Goal: Entertainment & Leisure: Consume media (video, audio)

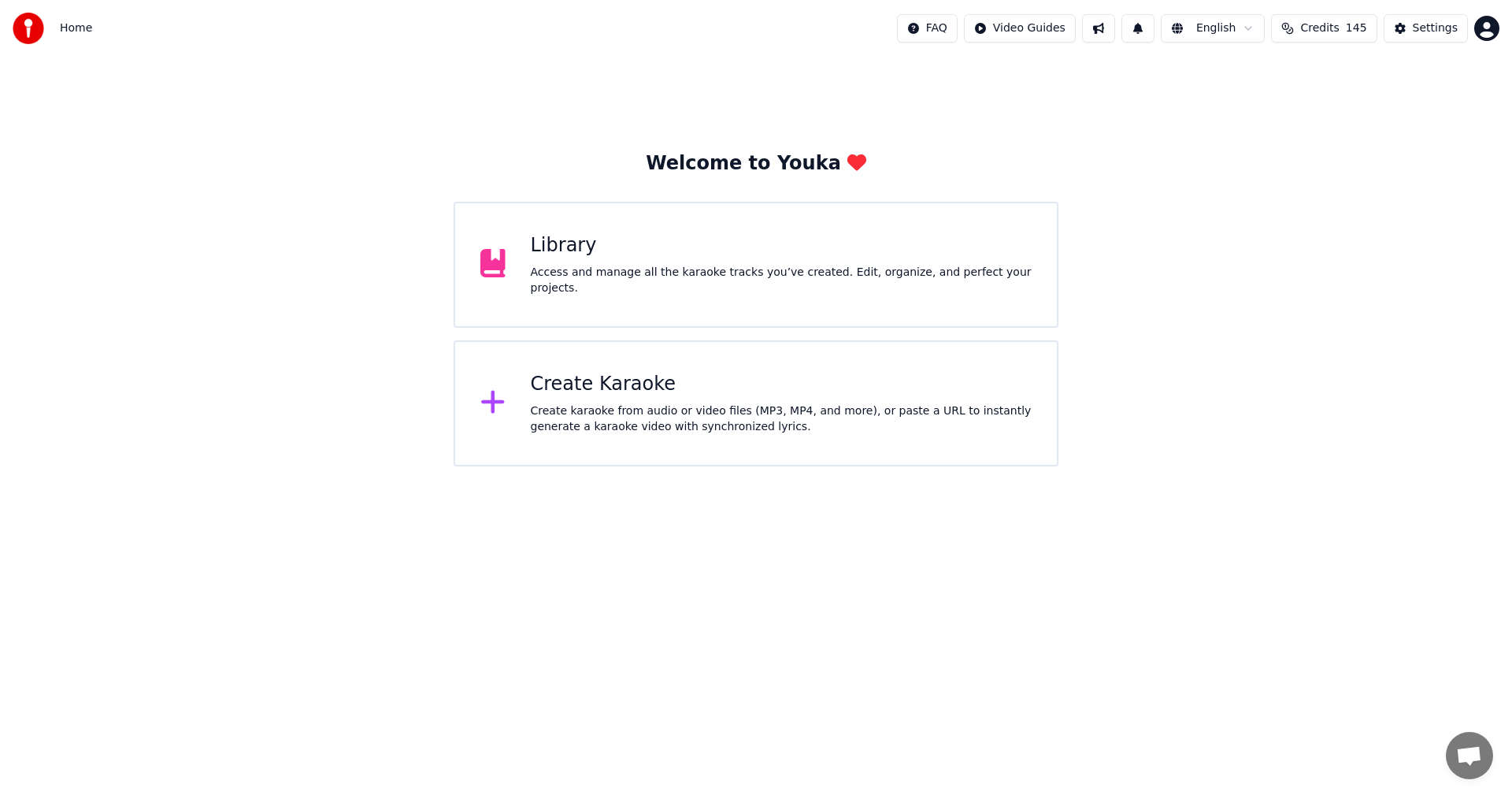
click at [1240, 289] on div "Welcome to Youka Library Access and manage all the karaoke tracks you’ve create…" at bounding box center [756, 262] width 1512 height 410
click at [734, 229] on div "Library Access and manage all the karaoke tracks you’ve created. Edit, organize…" at bounding box center [756, 265] width 605 height 126
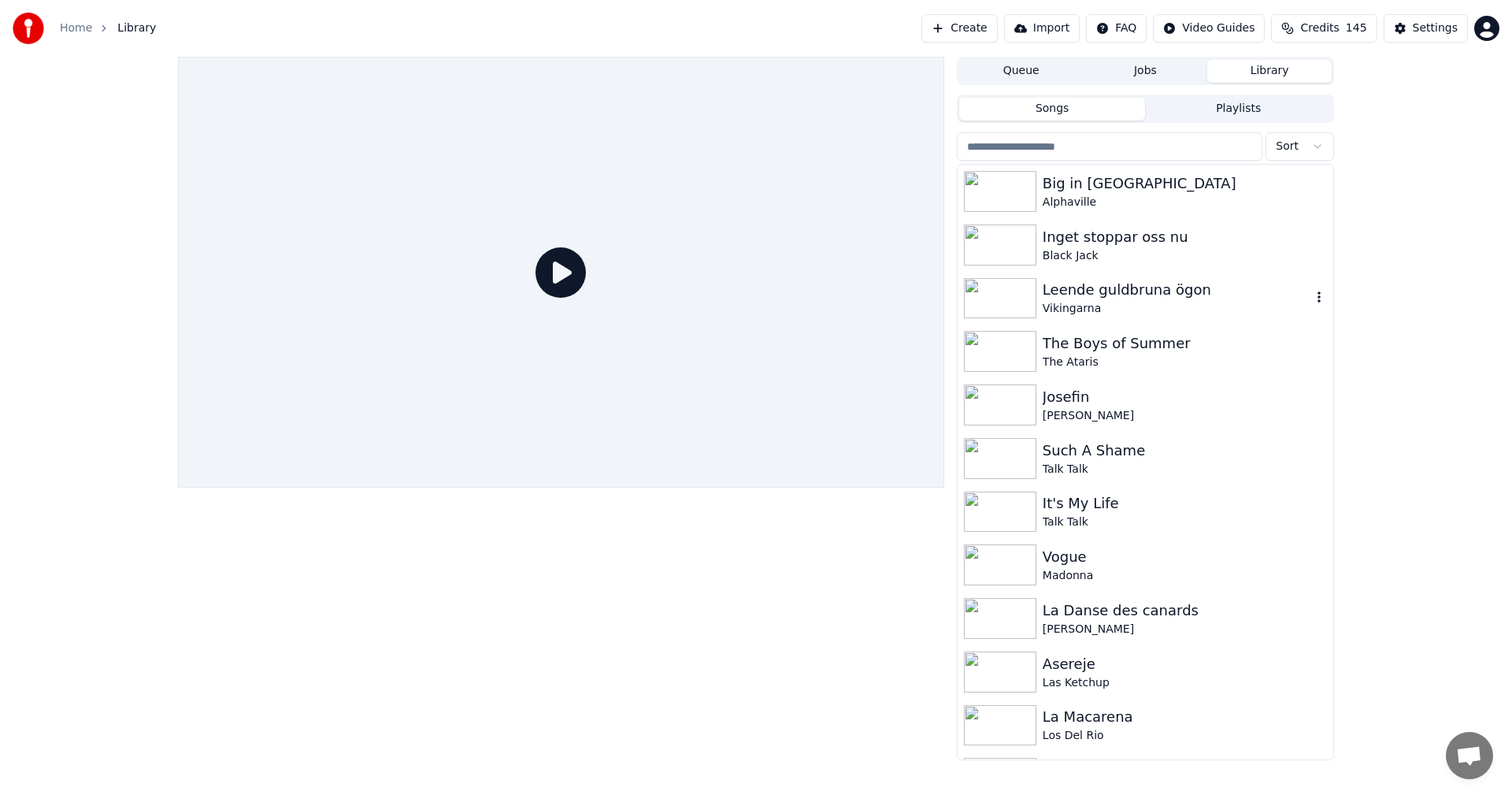
click at [1103, 295] on div "Leende guldbruna ögon" at bounding box center [1177, 290] width 269 height 22
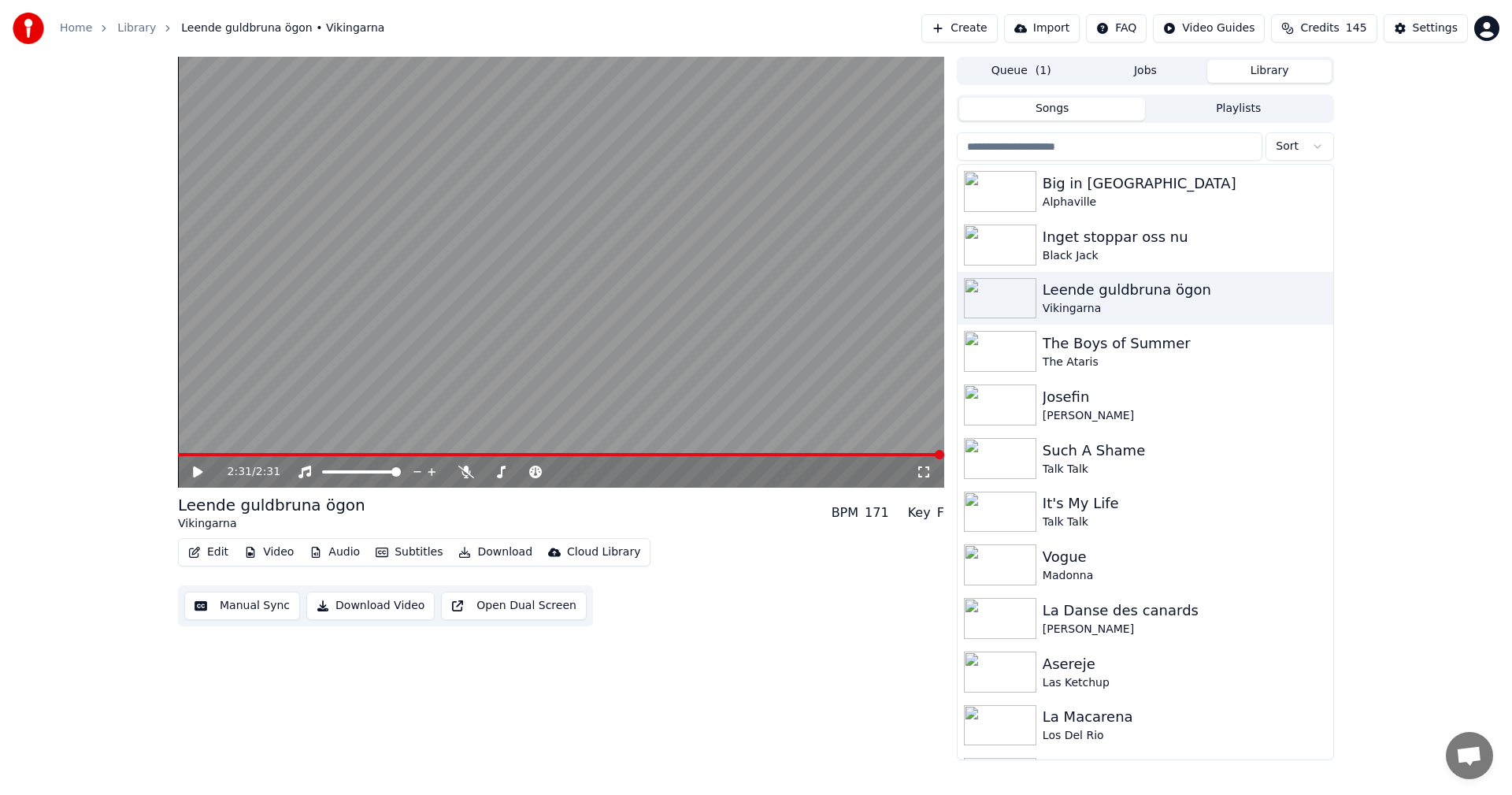
click at [1056, 153] on input "search" at bounding box center [1110, 146] width 306 height 28
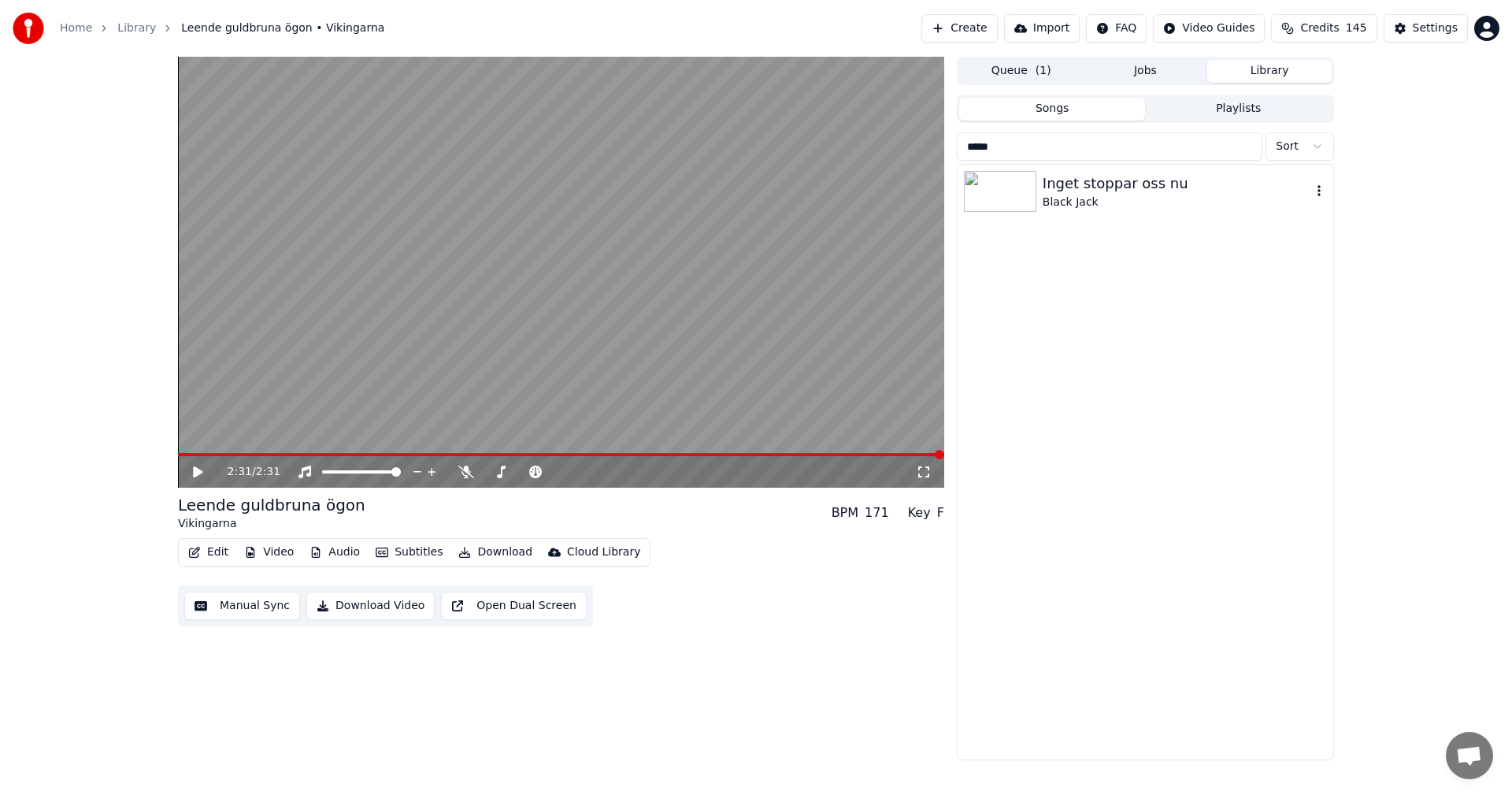
type input "*****"
click at [1053, 213] on div "Inget stoppar oss nu Black Jack" at bounding box center [1146, 190] width 375 height 53
